Goal: Information Seeking & Learning: Learn about a topic

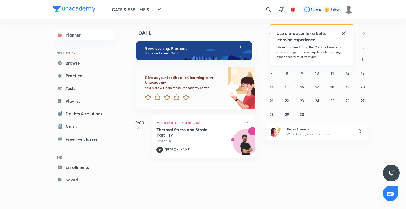
click at [71, 98] on link "Playlist" at bounding box center [83, 101] width 61 height 11
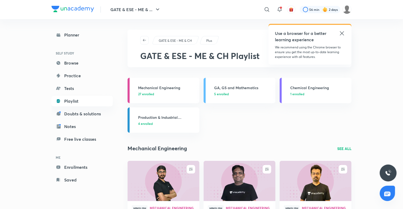
click at [342, 33] on icon at bounding box center [342, 33] width 4 height 4
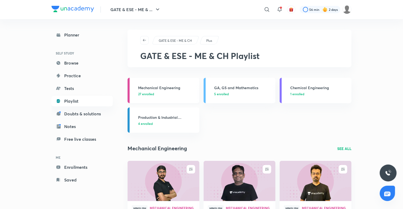
click at [175, 89] on h3 "Mechanical Engineering" at bounding box center [167, 88] width 58 height 6
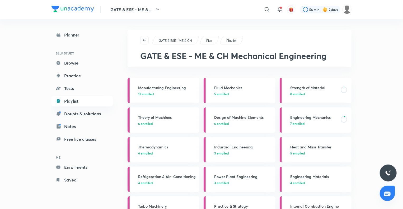
scroll to position [24, 0]
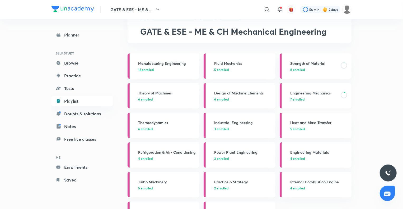
click at [304, 93] on h3 "Engineering Mechanics" at bounding box center [313, 93] width 47 height 6
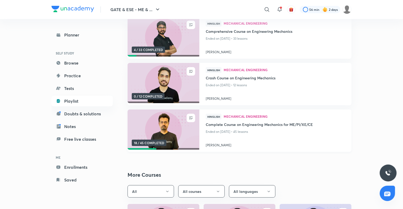
scroll to position [81, 0]
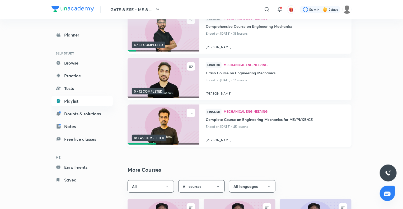
click at [172, 125] on img at bounding box center [163, 124] width 73 height 41
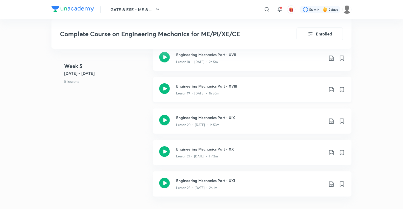
scroll to position [973, 0]
click at [163, 90] on icon at bounding box center [164, 88] width 11 height 11
